Goal: Task Accomplishment & Management: Use online tool/utility

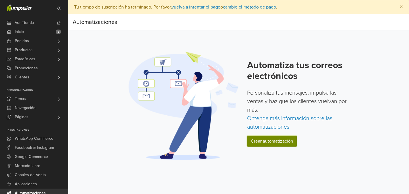
click at [292, 142] on link "Crear automatización" at bounding box center [272, 141] width 50 height 11
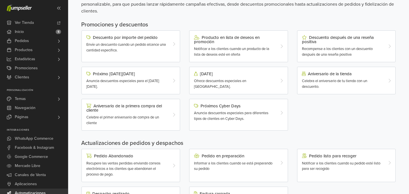
scroll to position [53, 0]
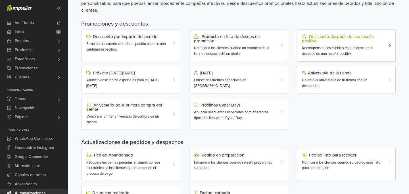
click at [335, 60] on div "Descuento después de una reseña positiva Recompense a los clientes con un descu…" at bounding box center [346, 46] width 99 height 32
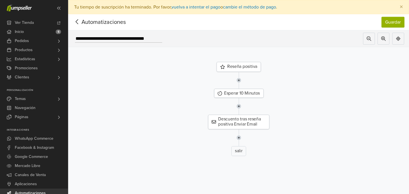
click at [246, 70] on div "Reseña positiva" at bounding box center [239, 67] width 44 height 10
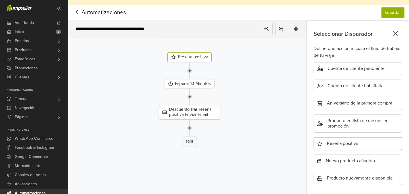
scroll to position [14, 0]
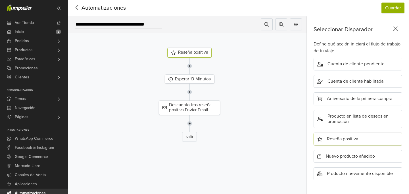
click at [340, 138] on div "Reseña positiva" at bounding box center [358, 139] width 89 height 13
click at [261, 126] on div at bounding box center [189, 123] width 238 height 17
click at [396, 28] on icon at bounding box center [395, 28] width 9 height 7
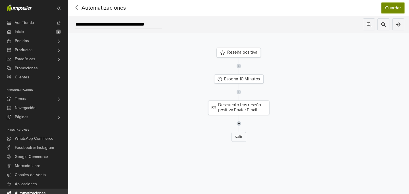
click at [392, 8] on button "Guardar" at bounding box center [393, 8] width 23 height 11
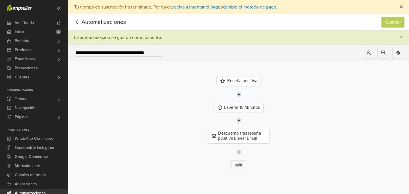
click at [400, 9] on span "×" at bounding box center [401, 7] width 3 height 8
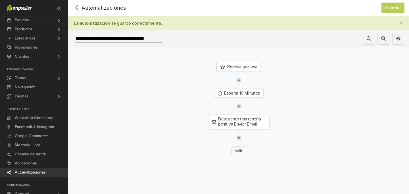
click at [35, 171] on span "Automatizaciones" at bounding box center [30, 172] width 31 height 9
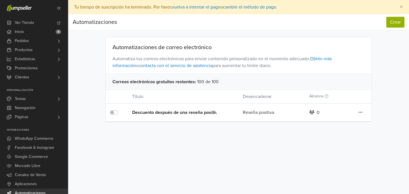
click at [360, 113] on icon at bounding box center [361, 112] width 4 height 5
click at [120, 109] on label at bounding box center [120, 109] width 0 height 0
click at [360, 111] on icon at bounding box center [361, 112] width 4 height 5
click at [224, 144] on div "Preferencias Suscripción Salir × Tu tiempo de suscripción ha terminado. Por fav…" at bounding box center [238, 97] width 341 height 194
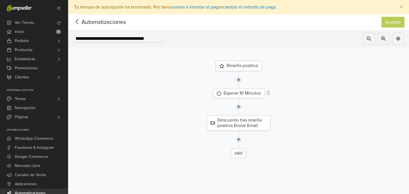
click at [224, 96] on div "Esperar 10 Minutos" at bounding box center [238, 93] width 51 height 9
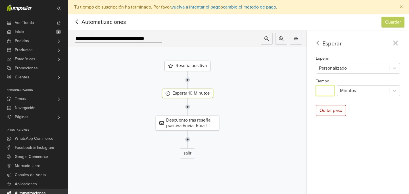
click at [321, 94] on input "**" at bounding box center [325, 90] width 19 height 11
click at [323, 93] on input "**" at bounding box center [325, 90] width 19 height 11
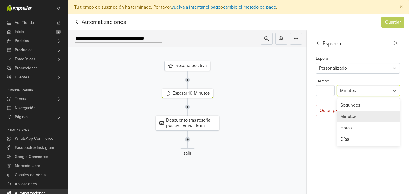
click at [364, 93] on div at bounding box center [363, 91] width 46 height 8
click at [360, 109] on div "Segundos" at bounding box center [368, 104] width 63 height 11
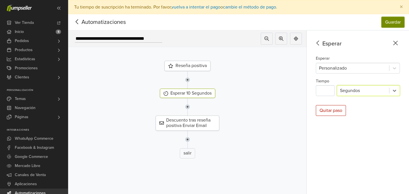
click at [386, 24] on button "Guardar" at bounding box center [393, 22] width 23 height 11
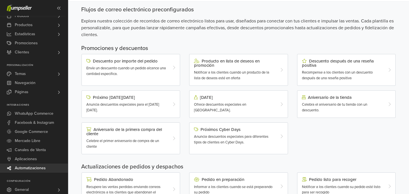
scroll to position [30, 0]
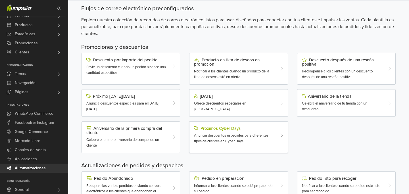
click at [201, 143] on span "Anuncia descuentos especiales para diferentes tipos de clientes en Cyber Days." at bounding box center [231, 138] width 74 height 10
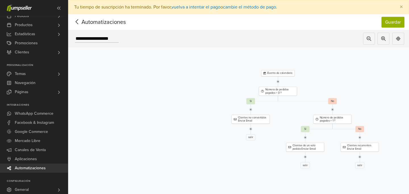
click at [75, 22] on icon at bounding box center [77, 21] width 9 height 7
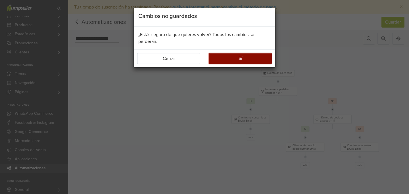
click at [217, 57] on button "Sí" at bounding box center [240, 58] width 63 height 11
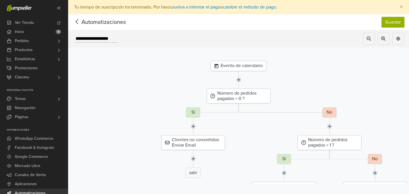
click at [79, 23] on icon at bounding box center [77, 21] width 9 height 7
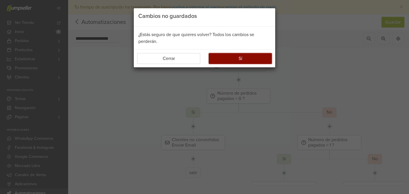
click at [217, 57] on button "Sí" at bounding box center [240, 58] width 63 height 11
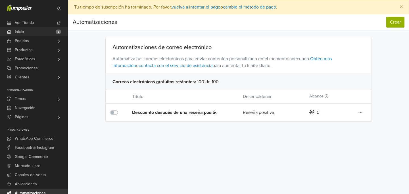
click at [34, 32] on link "Inicio 5" at bounding box center [34, 31] width 68 height 9
